Goal: Navigation & Orientation: Go to known website

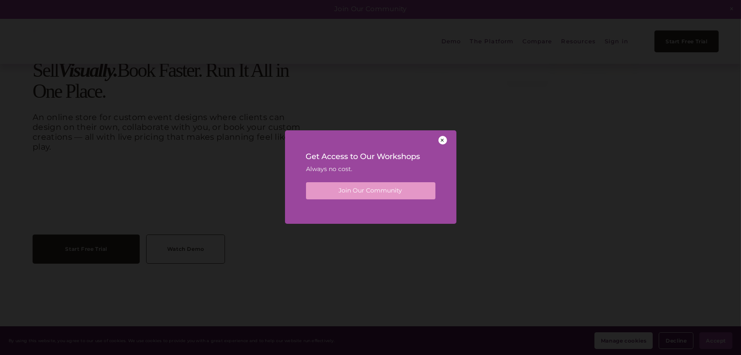
scroll to position [1611, 0]
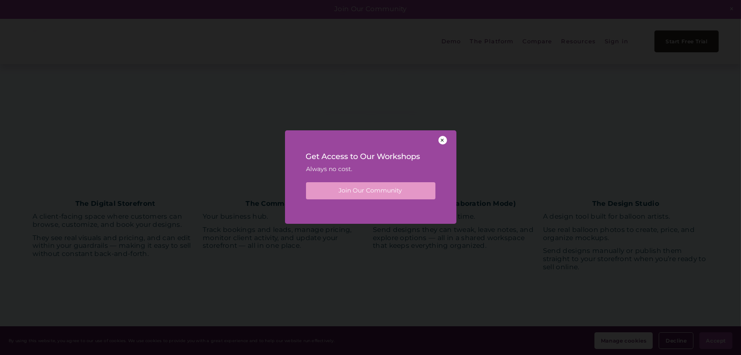
click at [512, 177] on div at bounding box center [370, 177] width 741 height 355
click at [335, 178] on fieldset "Get Access to Our Workshops Always no cost. Join Our Community" at bounding box center [370, 173] width 129 height 51
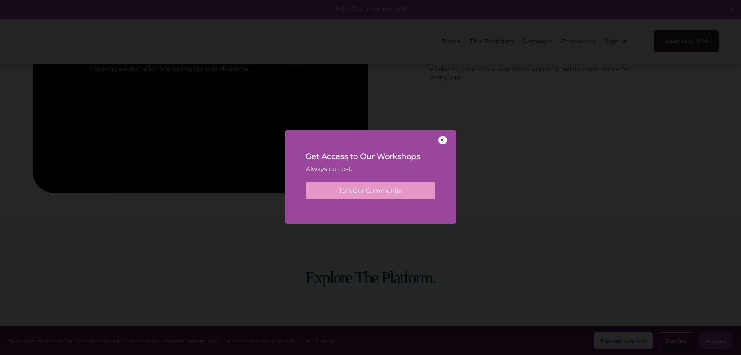
scroll to position [1380, 0]
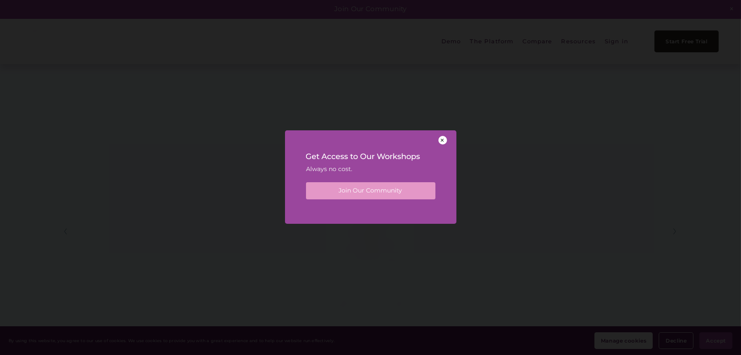
click at [374, 178] on fieldset "Get Access to Our Workshops Always no cost. Join Our Community" at bounding box center [370, 173] width 129 height 51
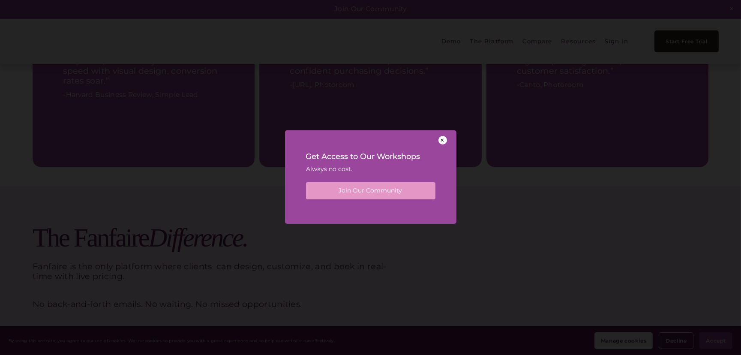
click at [307, 177] on fieldset "Get Access to Our Workshops Always no cost. Join Our Community" at bounding box center [370, 173] width 129 height 51
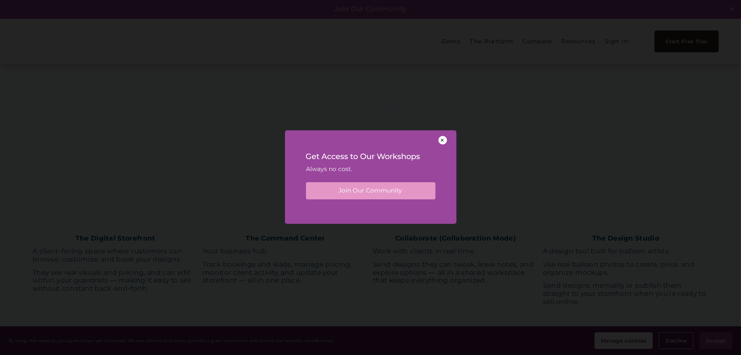
scroll to position [1988, 0]
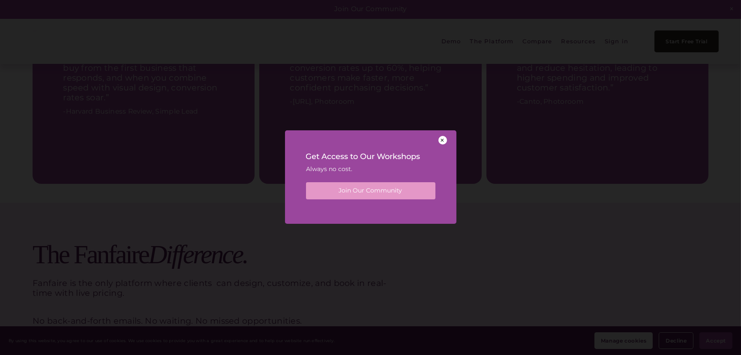
click at [426, 177] on fieldset "Get Access to Our Workshops Always no cost. Join Our Community" at bounding box center [370, 173] width 129 height 51
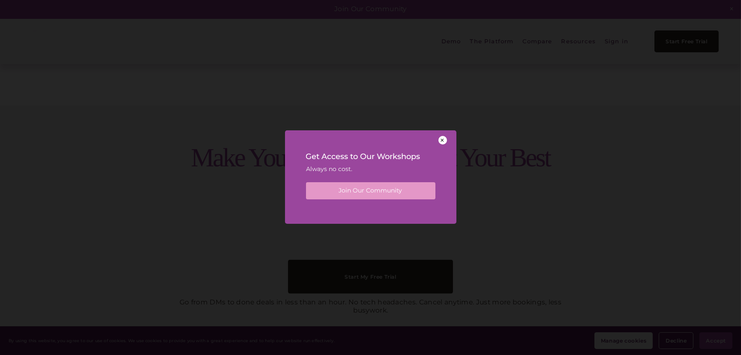
scroll to position [2316, 0]
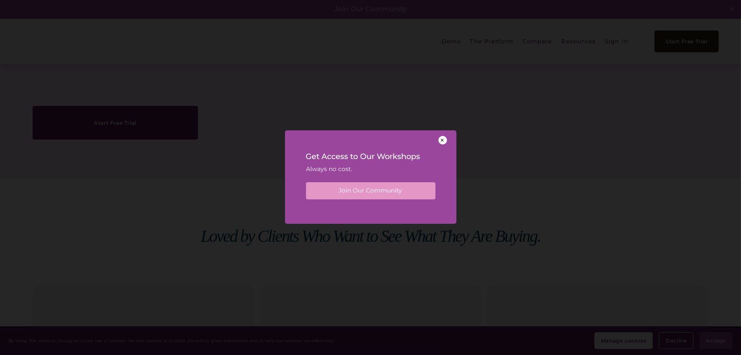
click at [332, 177] on fieldset "Get Access to Our Workshops Always no cost. Join Our Community" at bounding box center [370, 173] width 129 height 51
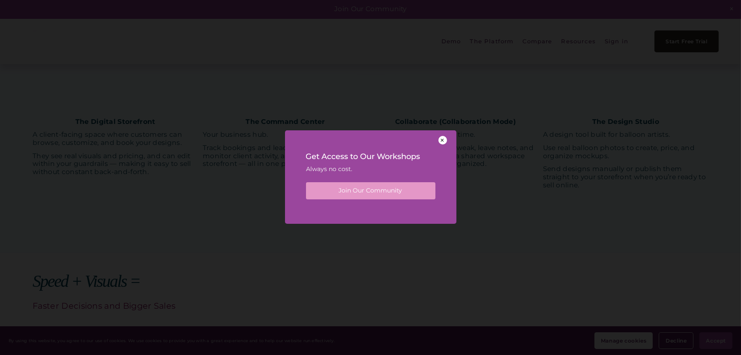
click at [506, 178] on div at bounding box center [370, 177] width 741 height 355
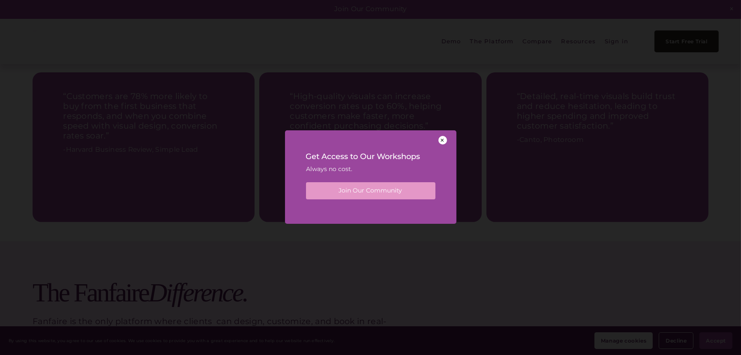
scroll to position [1993, 0]
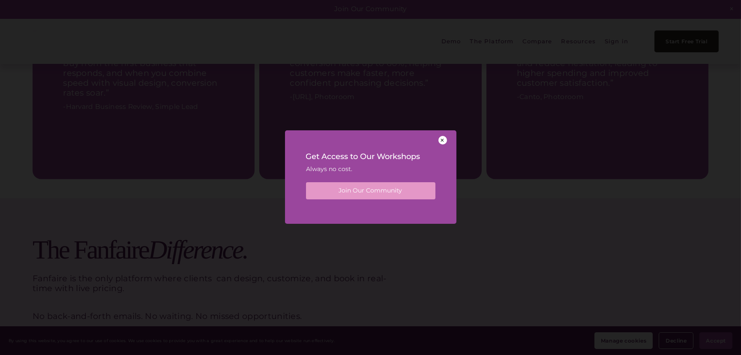
click at [378, 48] on div at bounding box center [370, 177] width 741 height 355
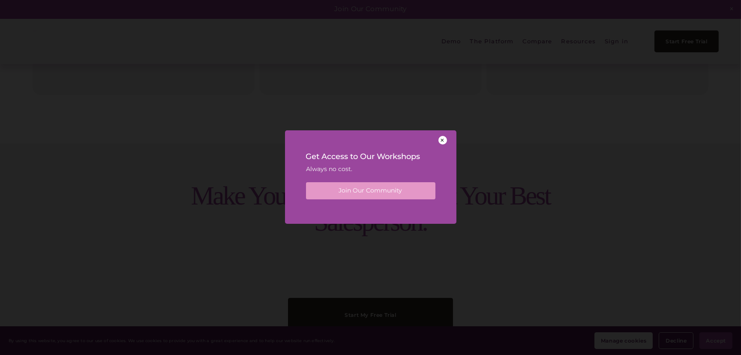
scroll to position [2169, 0]
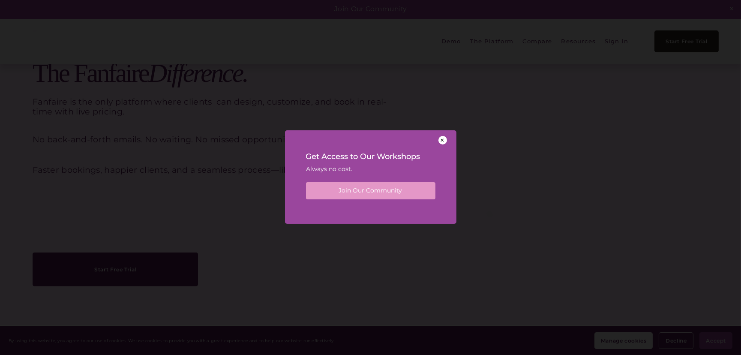
click at [307, 178] on fieldset "Get Access to Our Workshops Always no cost. Join Our Community" at bounding box center [370, 173] width 129 height 51
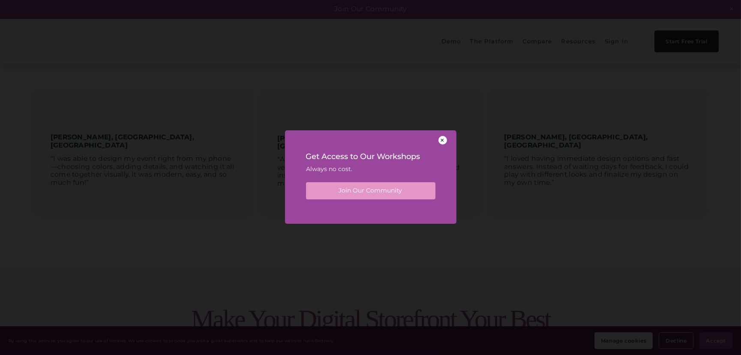
scroll to position [2025, 0]
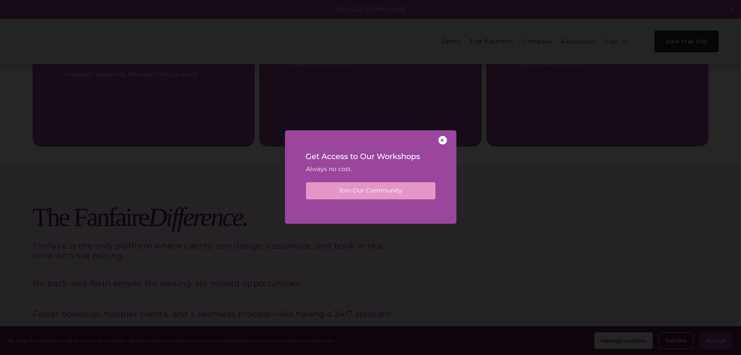
click at [424, 177] on fieldset "Get Access to Our Workshops Always no cost. Join Our Community" at bounding box center [370, 173] width 129 height 51
